Goal: Transaction & Acquisition: Purchase product/service

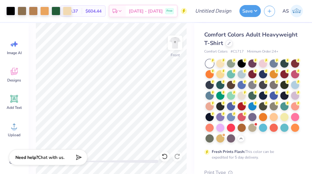
scroll to position [67, 0]
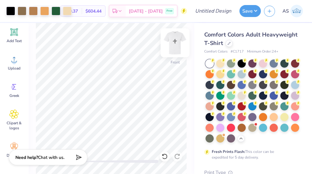
click at [177, 42] on img at bounding box center [175, 42] width 25 height 25
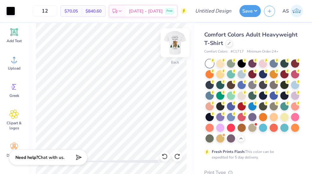
click at [176, 42] on img at bounding box center [175, 42] width 25 height 25
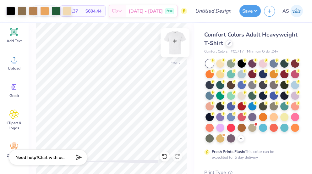
click at [175, 42] on img at bounding box center [175, 42] width 25 height 25
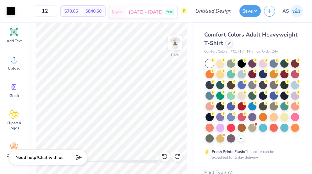
click at [160, 10] on span "[DATE] - [DATE]" at bounding box center [146, 12] width 34 height 7
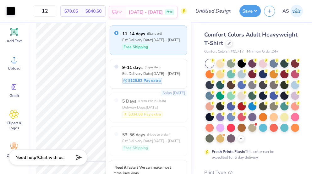
click at [156, 11] on span "[DATE] - [DATE]" at bounding box center [146, 12] width 34 height 7
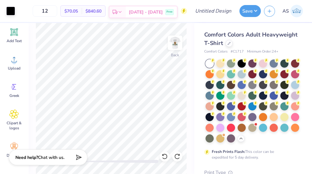
click at [156, 11] on span "[DATE] - [DATE]" at bounding box center [146, 12] width 34 height 7
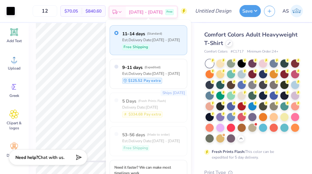
click at [156, 11] on span "[DATE] - [DATE]" at bounding box center [146, 12] width 34 height 7
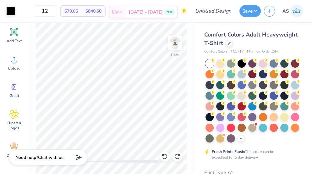
click at [155, 12] on span "[DATE] - [DATE]" at bounding box center [146, 12] width 34 height 7
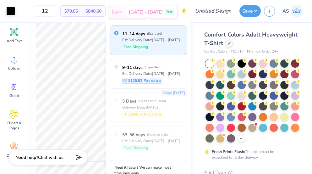
click at [155, 12] on span "[DATE] - [DATE]" at bounding box center [146, 12] width 34 height 7
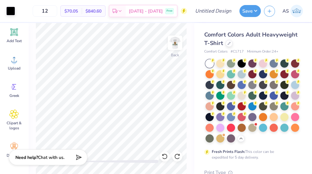
click at [76, 12] on span "$70.05" at bounding box center [71, 11] width 14 height 7
click at [182, 44] on div at bounding box center [175, 42] width 29 height 29
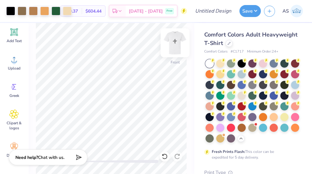
click at [175, 47] on img at bounding box center [175, 42] width 25 height 25
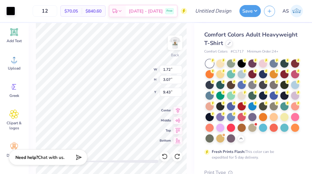
type input "1.71"
type input "7.35"
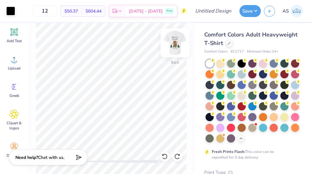
click at [175, 50] on img at bounding box center [175, 42] width 25 height 25
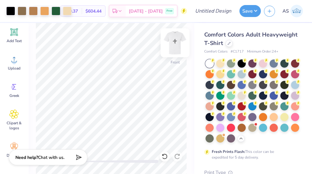
click at [173, 50] on img at bounding box center [175, 42] width 25 height 25
click at [173, 49] on img at bounding box center [175, 42] width 25 height 25
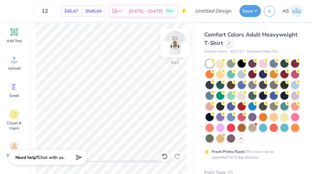
click at [173, 42] on img at bounding box center [175, 42] width 25 height 25
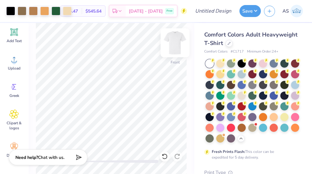
click at [172, 41] on img at bounding box center [175, 42] width 25 height 25
click at [172, 40] on img at bounding box center [175, 42] width 25 height 25
